Goal: Task Accomplishment & Management: Manage account settings

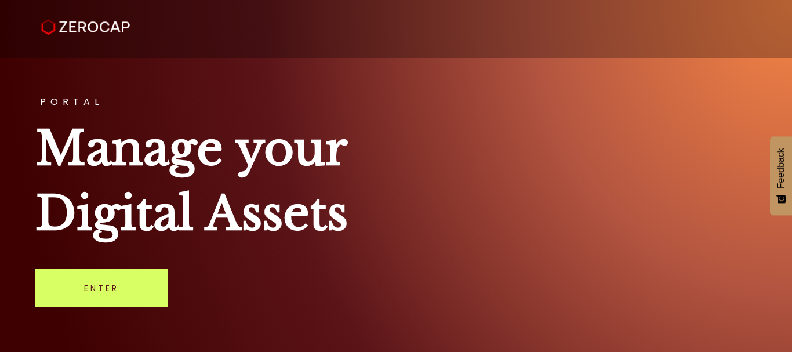
click at [66, 294] on link "Enter" at bounding box center [101, 288] width 133 height 38
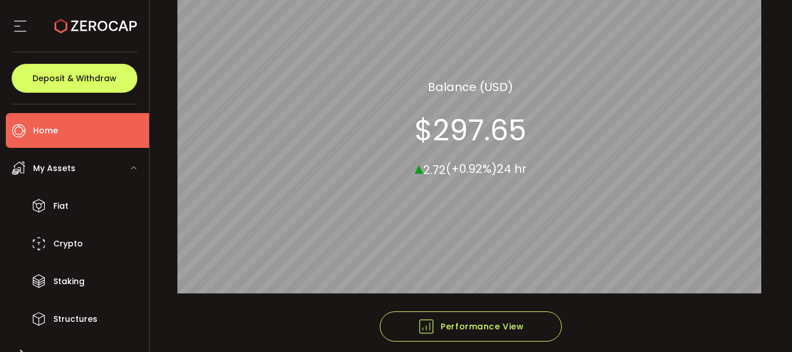
scroll to position [161, 0]
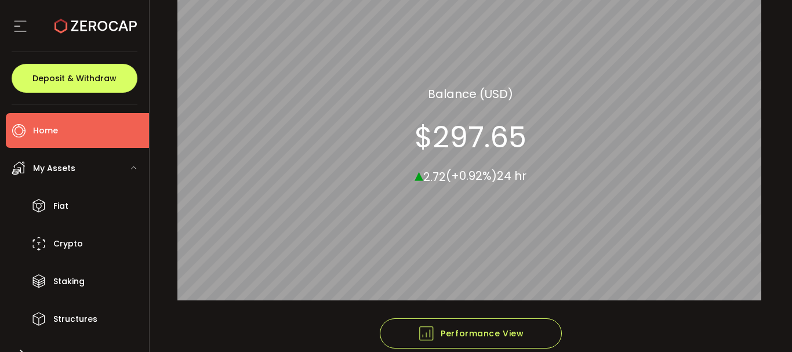
click at [77, 173] on div "My Assets" at bounding box center [77, 168] width 143 height 35
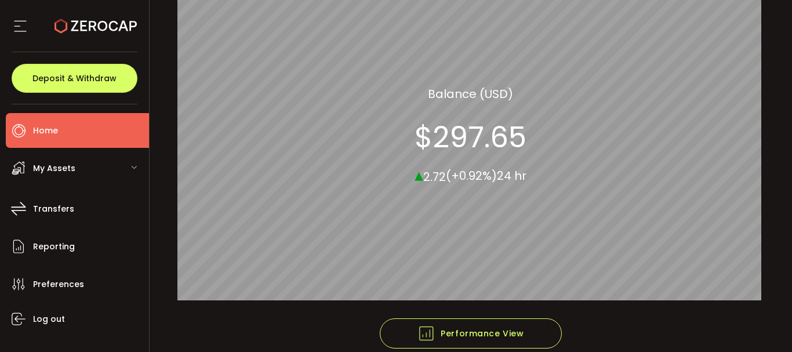
click at [77, 173] on div "My Assets" at bounding box center [77, 168] width 143 height 35
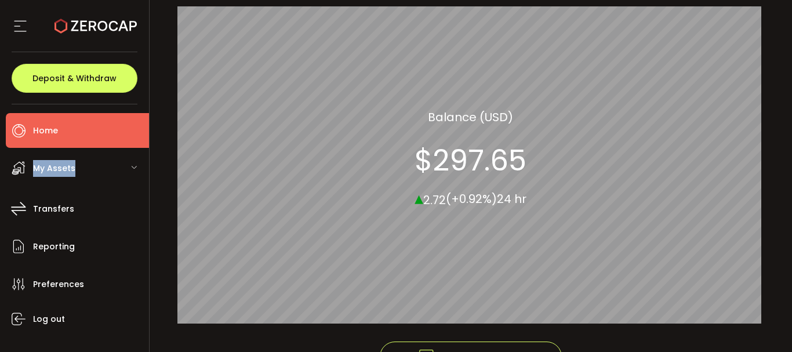
scroll to position [0, 0]
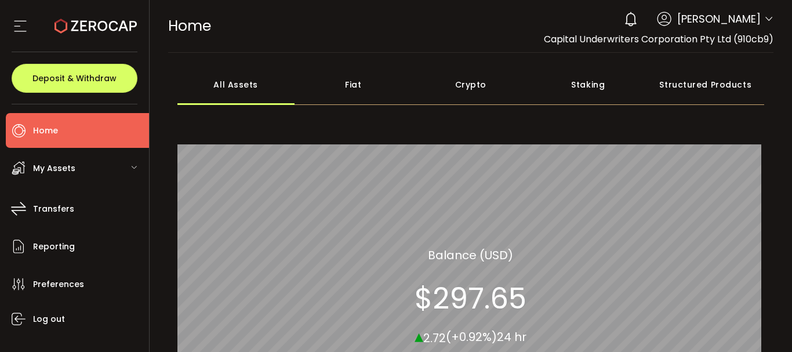
click at [345, 84] on div "Fiat" at bounding box center [354, 84] width 118 height 41
click at [457, 81] on div "Crypto" at bounding box center [471, 84] width 118 height 41
click at [41, 165] on span "My Assets" at bounding box center [54, 168] width 42 height 17
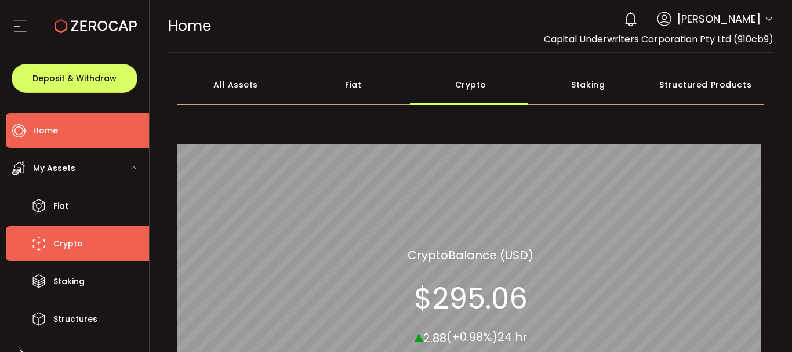
click at [61, 244] on span "Crypto" at bounding box center [68, 244] width 30 height 17
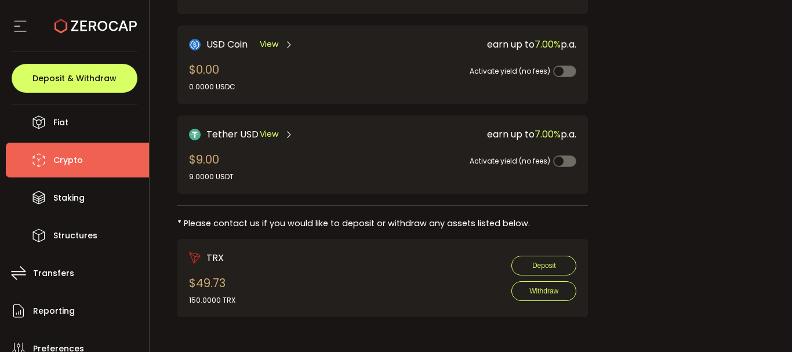
scroll to position [169, 0]
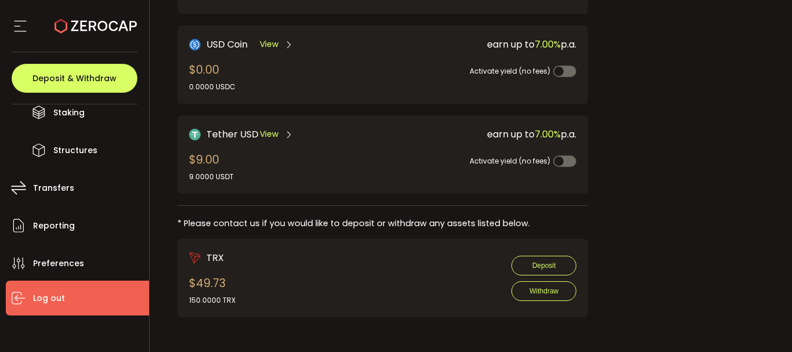
click at [50, 295] on span "Log out" at bounding box center [49, 298] width 32 height 17
